Goal: Transaction & Acquisition: Purchase product/service

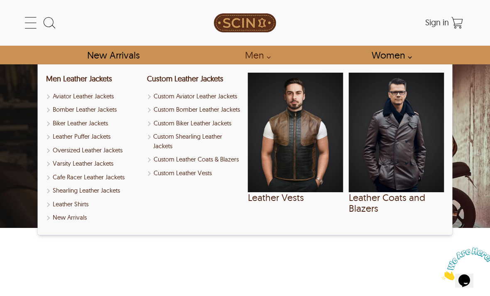
click at [267, 55] on link "Men" at bounding box center [255, 55] width 40 height 19
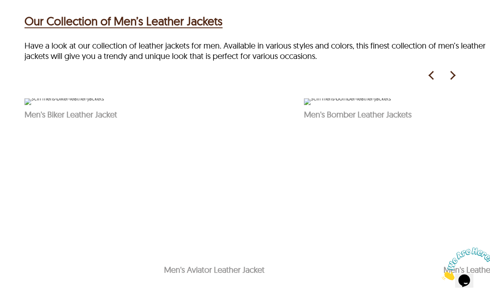
scroll to position [357, 0]
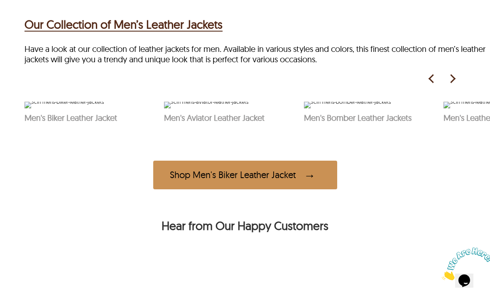
click at [453, 85] on img at bounding box center [452, 79] width 12 height 12
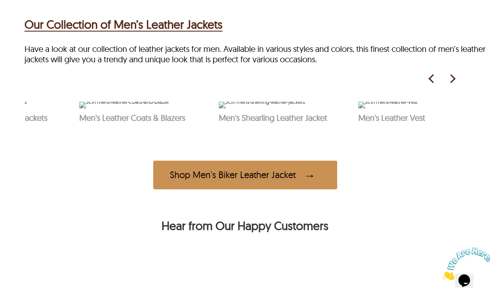
click at [453, 85] on img at bounding box center [452, 79] width 12 height 12
click at [454, 85] on img at bounding box center [452, 79] width 12 height 12
click at [456, 85] on img at bounding box center [452, 79] width 12 height 12
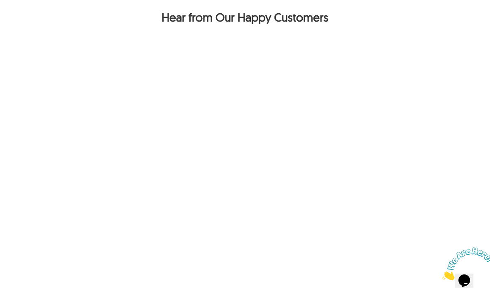
scroll to position [571, 0]
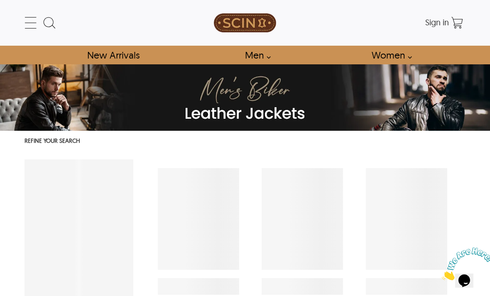
select select "********"
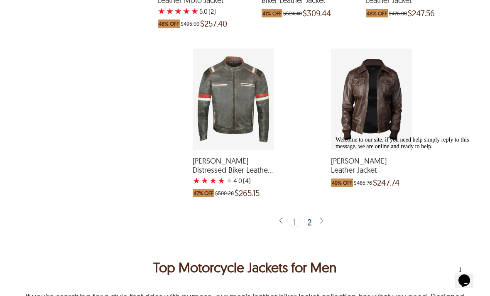
scroll to position [1817, 0]
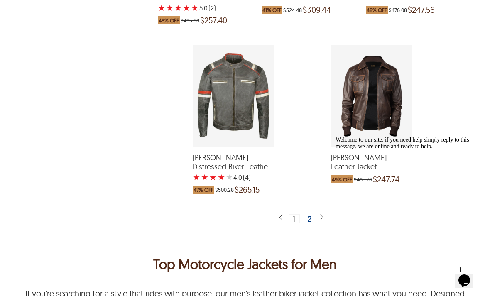
click at [309, 216] on div "2" at bounding box center [310, 219] width 12 height 8
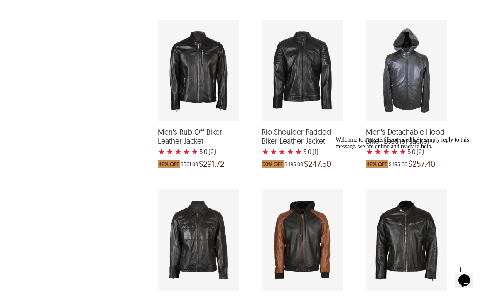
scroll to position [921, 0]
